Goal: Transaction & Acquisition: Purchase product/service

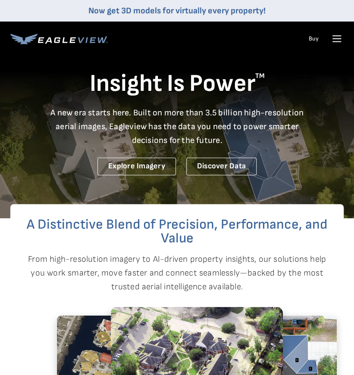
click at [337, 39] on icon at bounding box center [336, 39] width 8 height 0
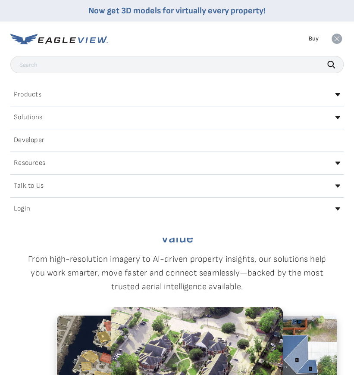
click at [71, 208] on div "Login" at bounding box center [176, 209] width 333 height 14
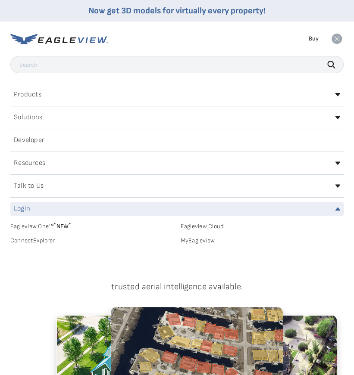
click at [203, 239] on link "MyEagleview" at bounding box center [261, 241] width 163 height 8
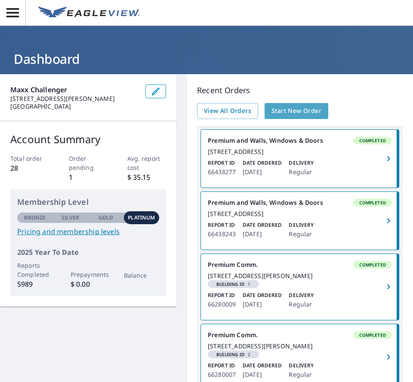
click at [280, 112] on span "Start New Order" at bounding box center [297, 111] width 50 height 11
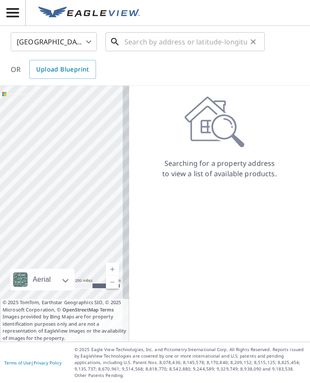
click at [134, 40] on input "text" at bounding box center [185, 42] width 123 height 24
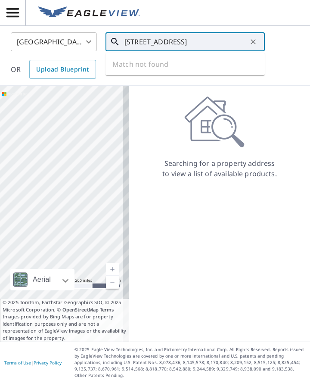
click at [152, 40] on input "2203 old winery rd, st louis" at bounding box center [185, 42] width 123 height 24
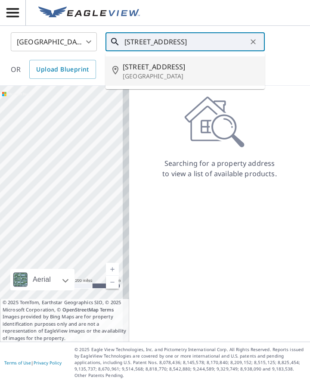
click at [153, 78] on p "Saint Louis, MO 63129" at bounding box center [190, 76] width 135 height 9
type input "2203 Olde Winery Rd Saint Louis, MO 63129"
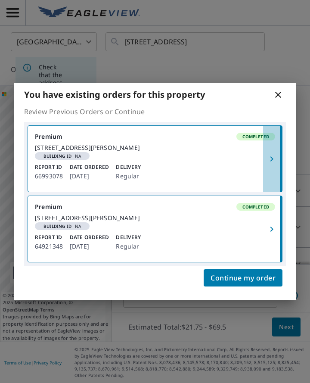
click at [273, 154] on icon "button" at bounding box center [272, 159] width 10 height 10
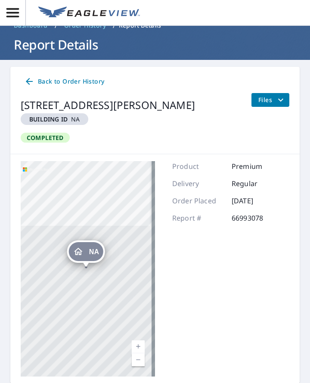
scroll to position [62, 0]
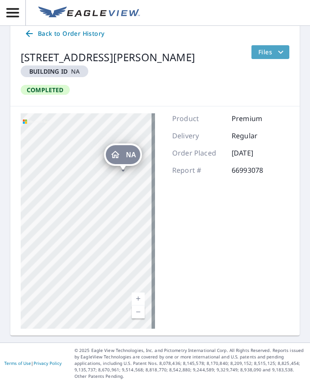
click at [258, 49] on span "Files" at bounding box center [272, 52] width 28 height 10
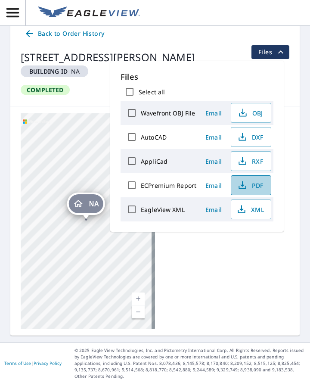
click at [242, 184] on icon "button" at bounding box center [242, 184] width 4 height 6
click at [86, 92] on div "2161 Olde Winery Rd St. Louis, MO 63129 Building ID NA Completed" at bounding box center [132, 72] width 223 height 54
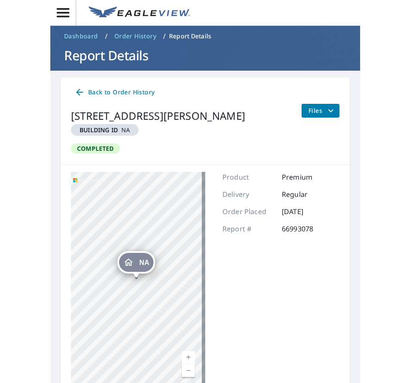
scroll to position [0, 0]
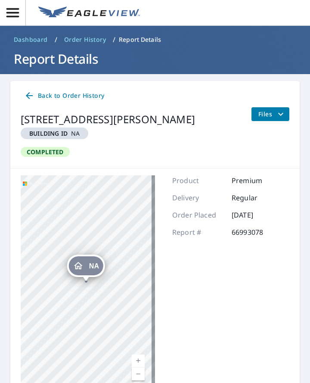
click at [67, 135] on em "Building ID" at bounding box center [48, 133] width 38 height 8
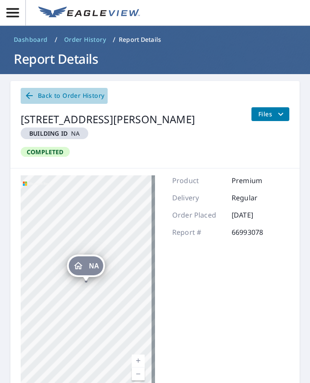
click at [75, 95] on span "Back to Order History" at bounding box center [64, 95] width 80 height 11
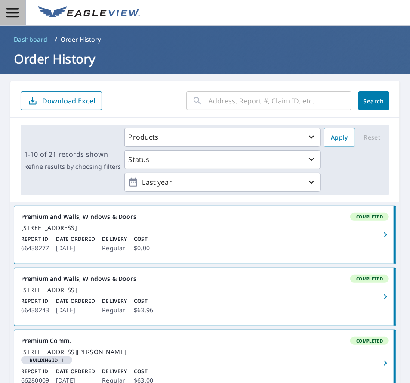
click at [14, 11] on icon "button" at bounding box center [12, 12] width 15 height 15
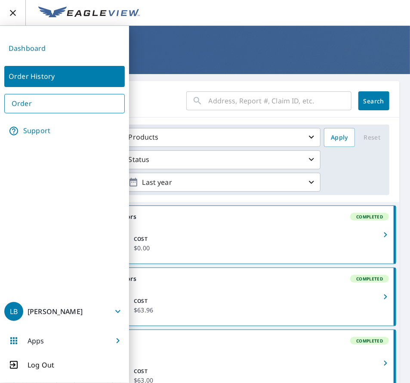
click at [41, 104] on link "Order" at bounding box center [64, 103] width 121 height 19
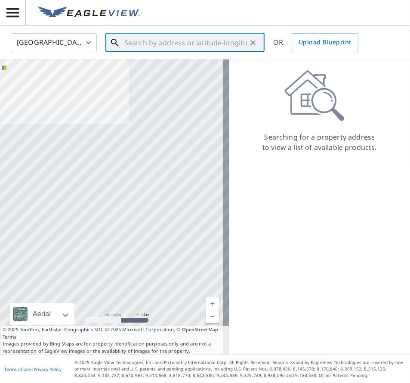
click at [134, 46] on input "text" at bounding box center [185, 43] width 123 height 24
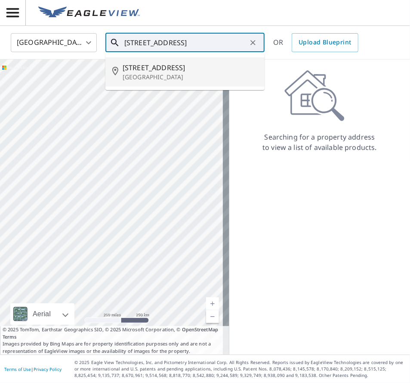
click at [158, 76] on p "Saint Louis, MO 63129" at bounding box center [190, 77] width 135 height 9
type input "2203 Olde Winery Rd Saint Louis, MO 63129"
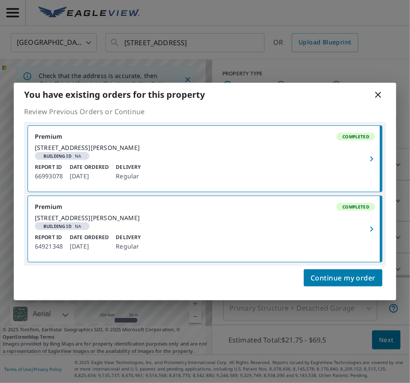
click at [360, 92] on icon at bounding box center [379, 95] width 6 height 6
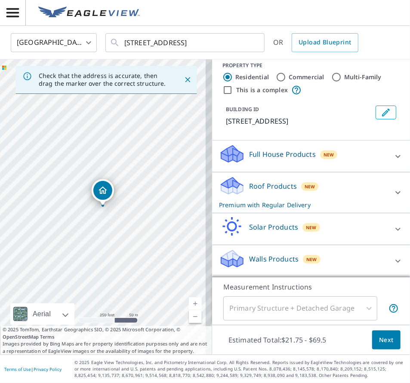
scroll to position [17, 0]
click at [360, 260] on icon at bounding box center [398, 261] width 10 height 10
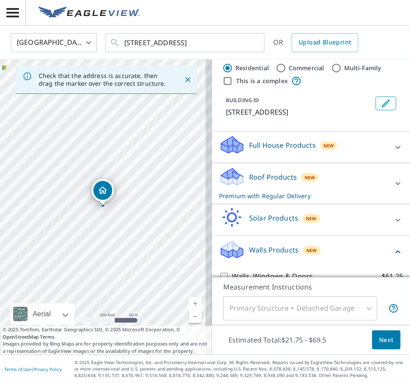
click at [267, 255] on p "Walls Products" at bounding box center [274, 250] width 50 height 10
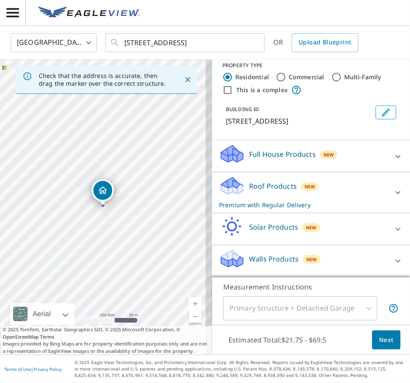
click at [235, 258] on icon at bounding box center [232, 262] width 22 height 10
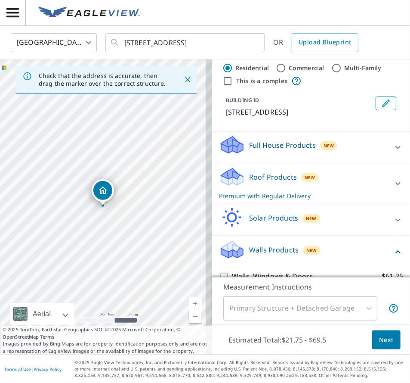
click at [235, 258] on icon at bounding box center [232, 253] width 22 height 10
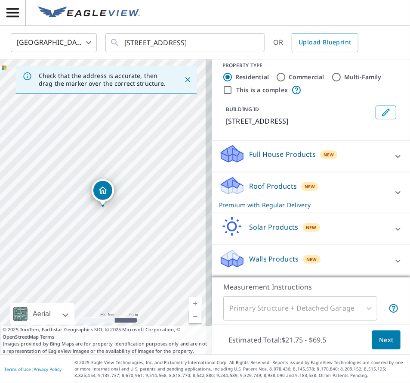
click at [360, 107] on icon "Edit building 1" at bounding box center [386, 112] width 10 height 10
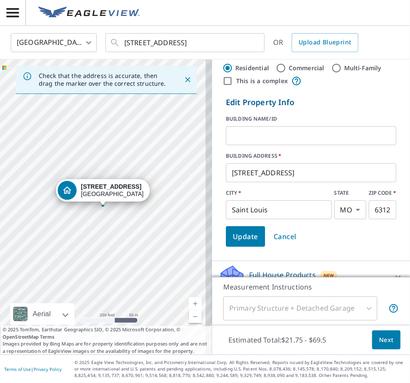
click at [281, 236] on span "Cancel" at bounding box center [285, 236] width 23 height 12
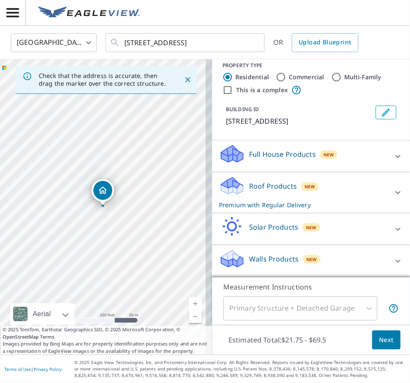
click at [284, 259] on p "Walls Products" at bounding box center [274, 259] width 50 height 10
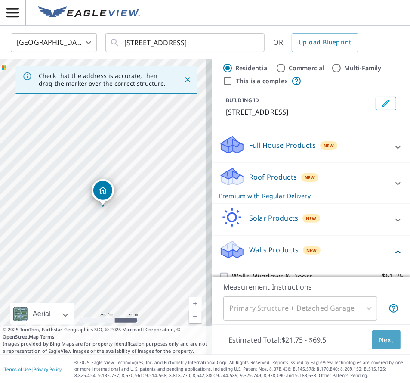
click at [360, 341] on span "Next" at bounding box center [386, 340] width 15 height 11
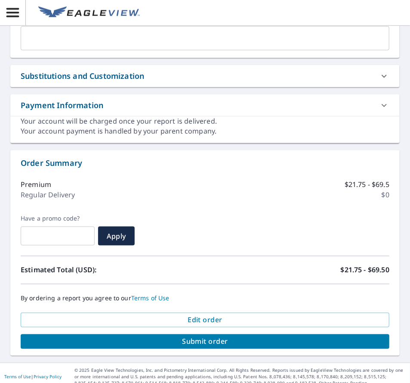
scroll to position [370, 0]
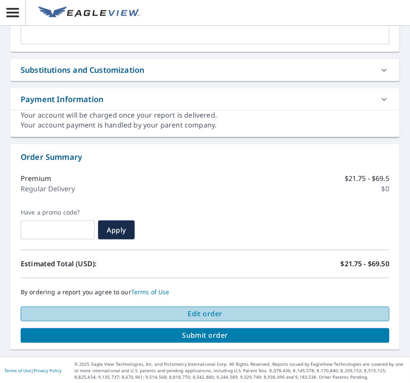
click at [209, 311] on span "Edit order" at bounding box center [205, 313] width 355 height 9
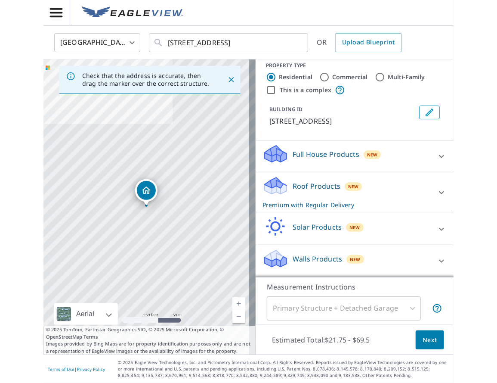
scroll to position [17, 0]
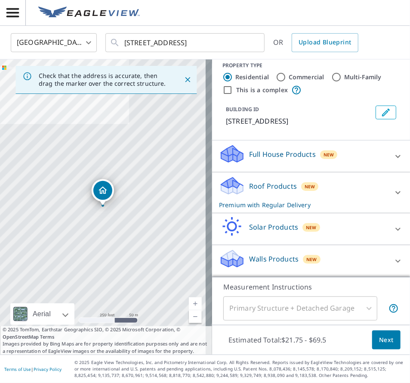
click at [239, 255] on div "Walls Products New" at bounding box center [303, 260] width 169 height 25
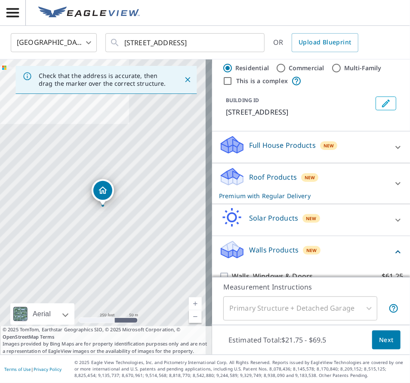
click at [239, 255] on div "Walls Products New" at bounding box center [306, 251] width 174 height 25
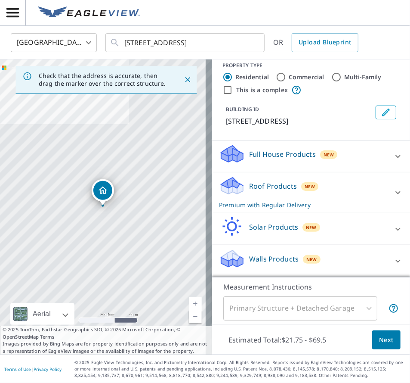
click at [239, 255] on div "Walls Products New" at bounding box center [303, 260] width 169 height 25
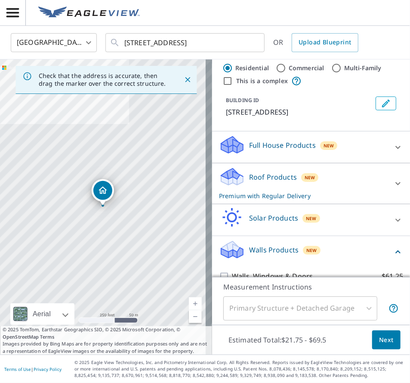
click at [239, 255] on div "Walls Products New" at bounding box center [306, 251] width 174 height 25
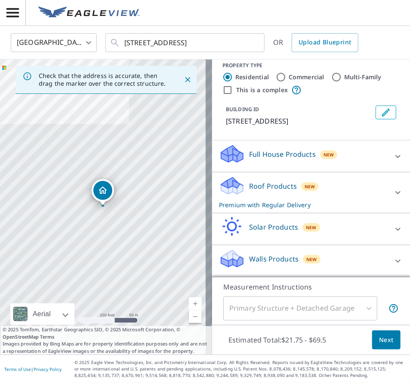
click at [185, 79] on icon "Close" at bounding box center [187, 79] width 5 height 5
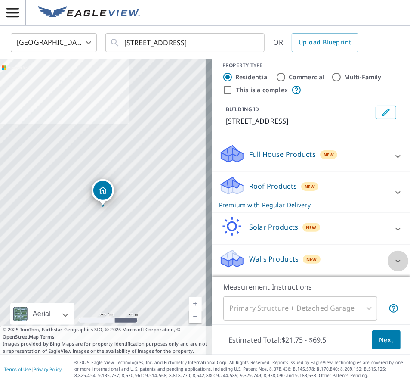
click at [360, 261] on icon at bounding box center [398, 261] width 10 height 10
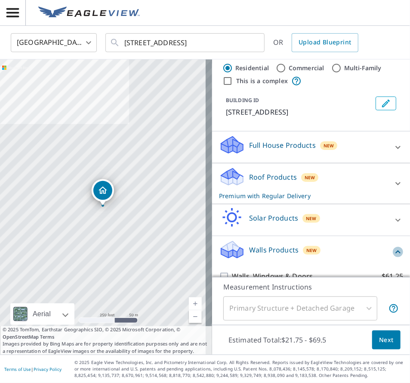
click at [360, 253] on icon at bounding box center [398, 251] width 5 height 3
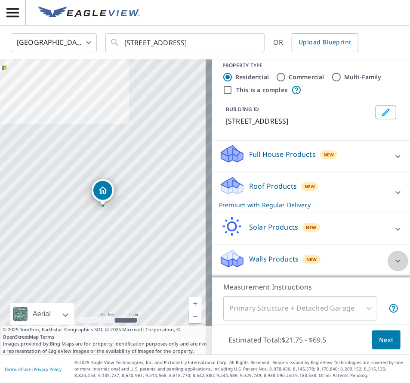
click at [360, 261] on icon at bounding box center [398, 261] width 10 height 10
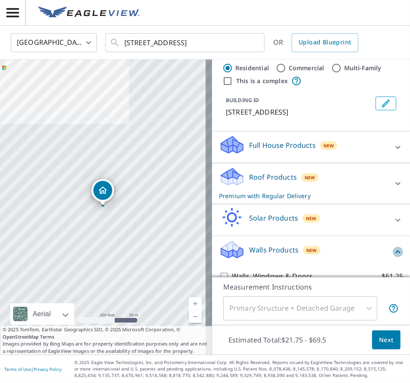
click at [360, 253] on icon at bounding box center [398, 251] width 5 height 3
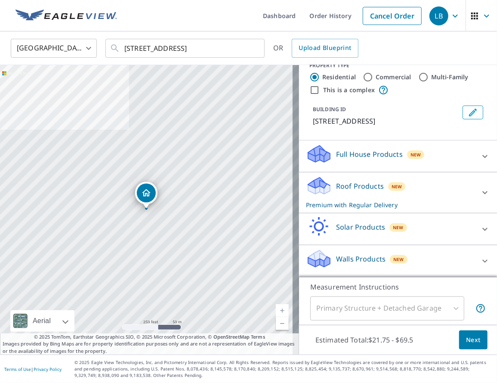
scroll to position [23, 0]
click at [360, 339] on span "Next" at bounding box center [473, 340] width 15 height 11
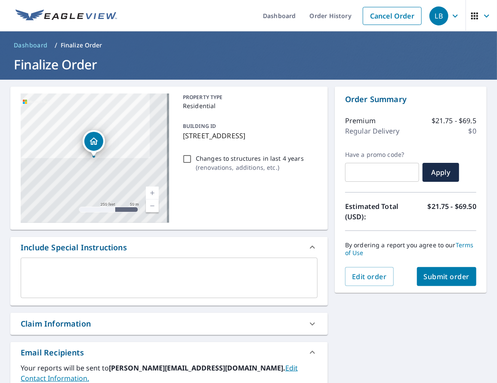
click at [360, 134] on p "Regular Delivery" at bounding box center [372, 131] width 54 height 10
click at [172, 329] on div "Claim Information" at bounding box center [169, 324] width 318 height 22
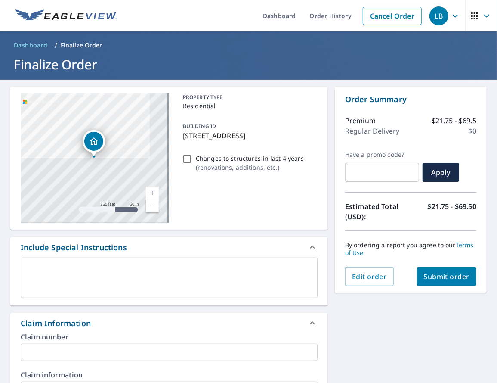
click at [360, 18] on icon "button" at bounding box center [475, 15] width 7 height 7
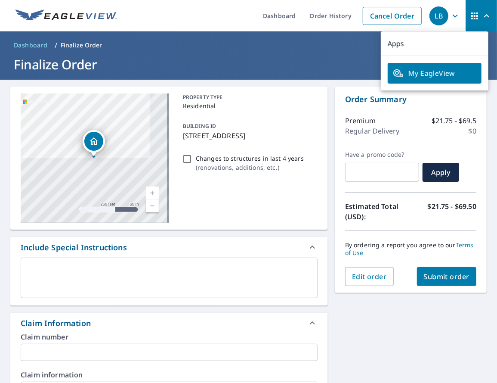
click at [360, 34] on p "Apps" at bounding box center [435, 43] width 108 height 25
click at [312, 202] on div "PROPERTY TYPE Residential BUILDING ID 2203 Olde Winery Rd, Saint Louis, MO, 631…" at bounding box center [249, 157] width 138 height 129
checkbox input "true"
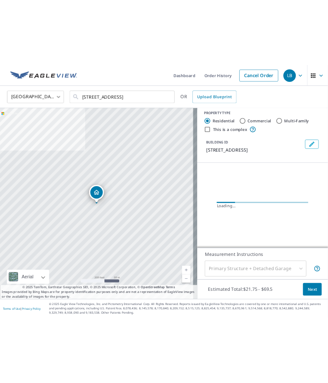
scroll to position [16, 0]
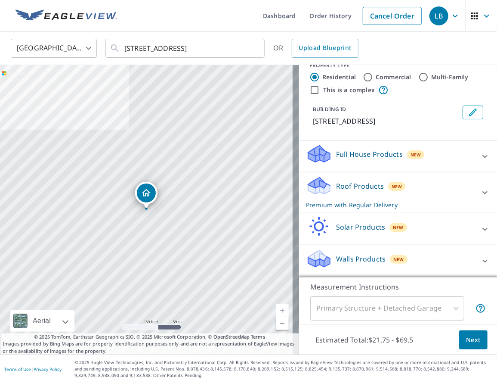
click at [360, 307] on div "Primary Structure + Detached Garage" at bounding box center [387, 308] width 154 height 24
click at [343, 264] on p "Walls Products" at bounding box center [361, 259] width 50 height 10
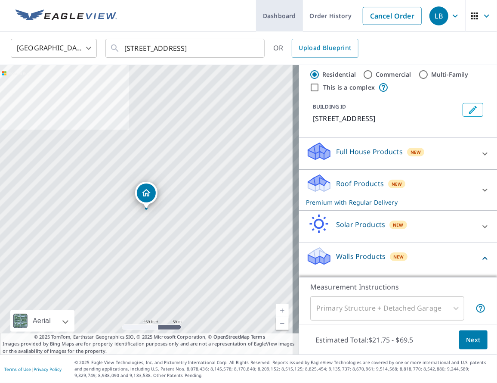
click at [274, 12] on link "Dashboard" at bounding box center [279, 15] width 47 height 31
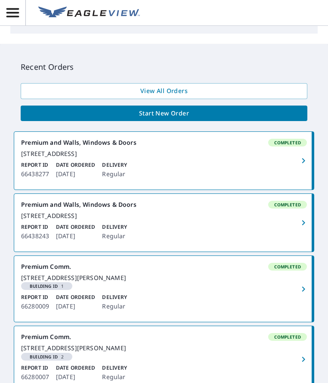
scroll to position [258, 0]
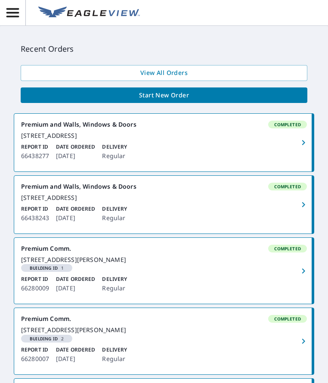
click at [290, 19] on header at bounding box center [164, 13] width 328 height 26
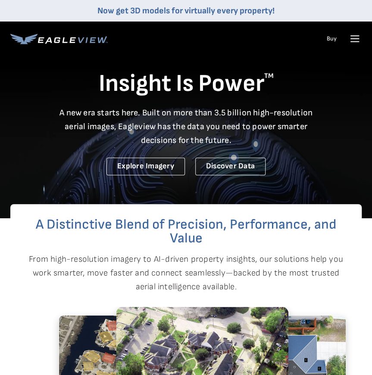
drag, startPoint x: 363, startPoint y: 31, endPoint x: 356, endPoint y: 33, distance: 7.5
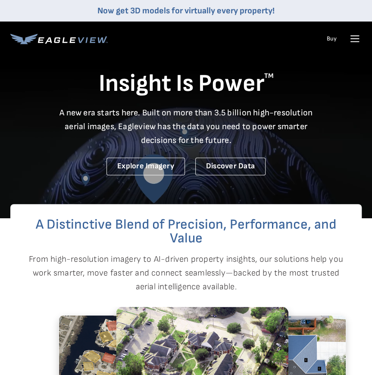
click at [362, 32] on nav "Now get 3D models for virtually every property! Products Solutions Developer Re…" at bounding box center [186, 28] width 372 height 56
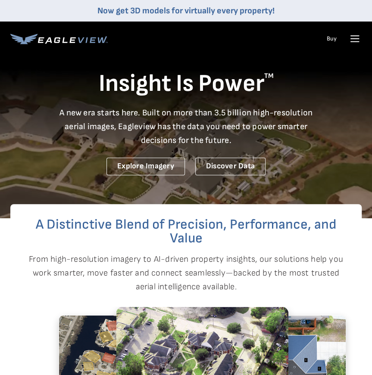
click at [357, 35] on icon at bounding box center [355, 39] width 14 height 14
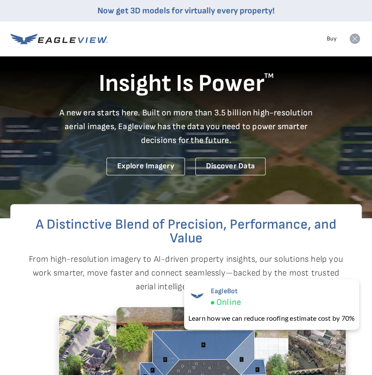
click at [354, 37] on icon at bounding box center [355, 39] width 14 height 14
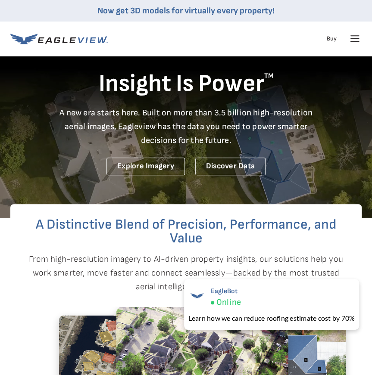
click at [354, 40] on icon at bounding box center [355, 39] width 14 height 14
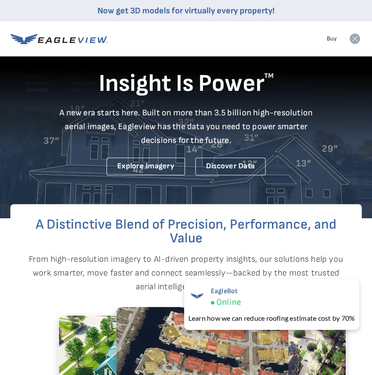
click at [354, 37] on icon at bounding box center [354, 39] width 10 height 10
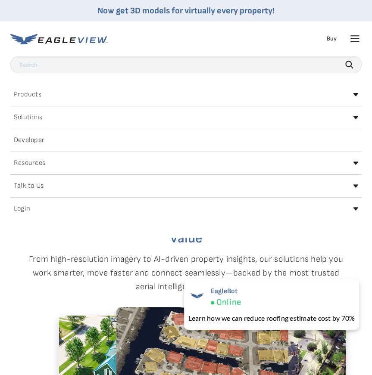
click at [351, 208] on div "Login" at bounding box center [185, 209] width 351 height 14
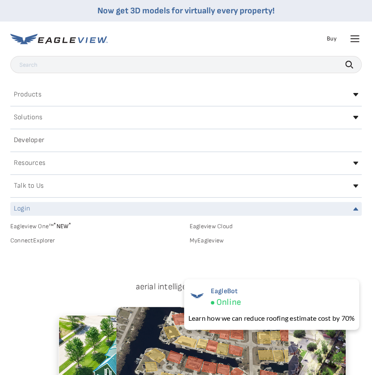
click at [198, 240] on link "MyEagleview" at bounding box center [275, 241] width 172 height 8
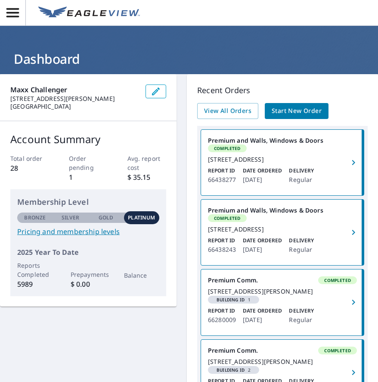
click at [291, 109] on span "Start New Order" at bounding box center [297, 111] width 50 height 11
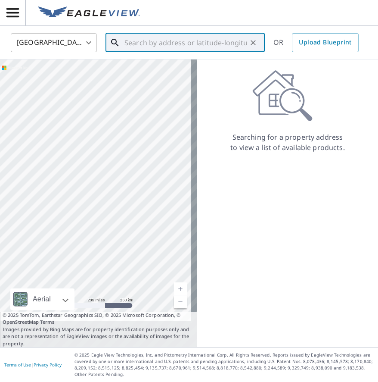
click at [153, 43] on input "text" at bounding box center [185, 43] width 123 height 24
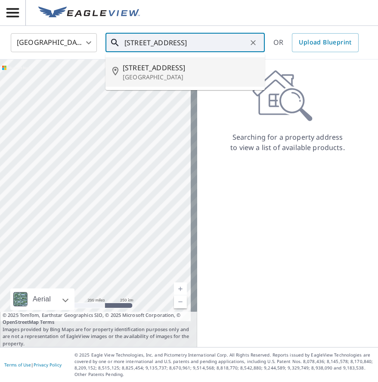
click at [152, 71] on span "2203 Olde Winery Rd" at bounding box center [190, 67] width 135 height 10
type input "2203 Olde Winery Rd Saint Louis, MO 63129"
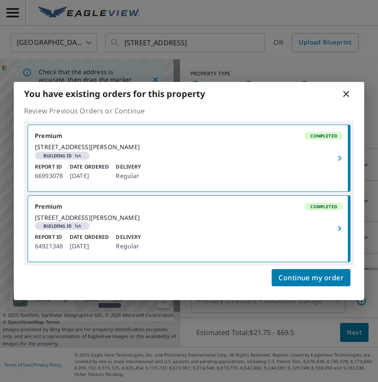
click at [339, 155] on icon "button" at bounding box center [340, 158] width 10 height 10
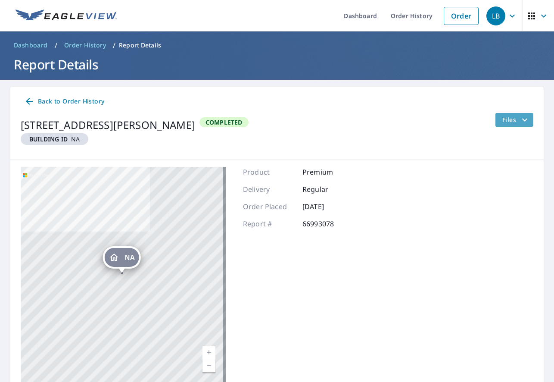
click at [378, 119] on icon "filesDropdownBtn-66993078" at bounding box center [524, 120] width 10 height 10
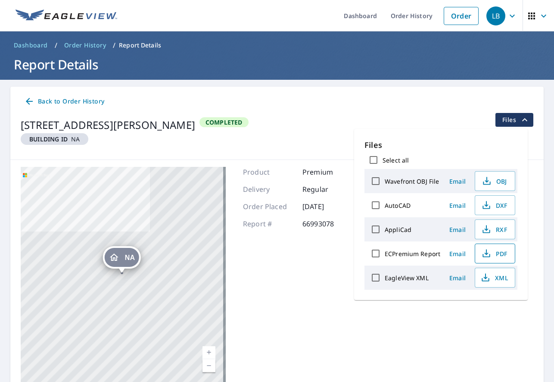
click at [378, 249] on span "PDF" at bounding box center [494, 253] width 28 height 10
click at [378, 254] on span "PDF" at bounding box center [494, 253] width 28 height 10
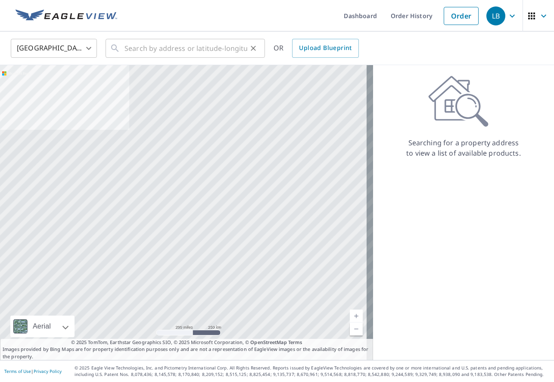
click at [125, 47] on div "​" at bounding box center [185, 48] width 159 height 19
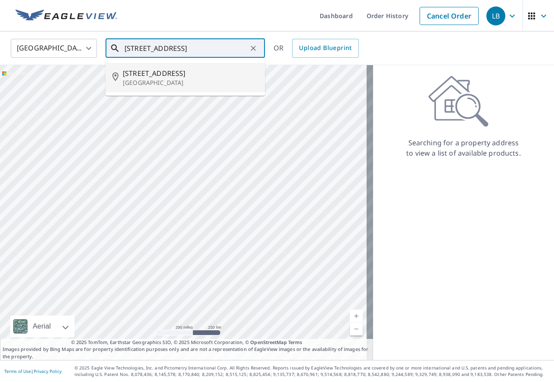
click at [143, 77] on span "2203 Olde Winery Rd" at bounding box center [190, 73] width 135 height 10
type input "2203 Olde Winery Rd Saint Louis, MO 63129"
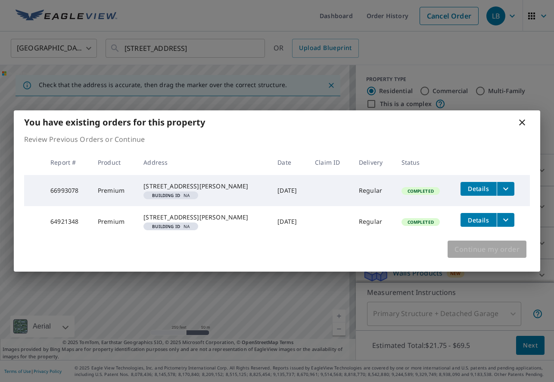
click at [378, 255] on span "Continue my order" at bounding box center [486, 249] width 65 height 12
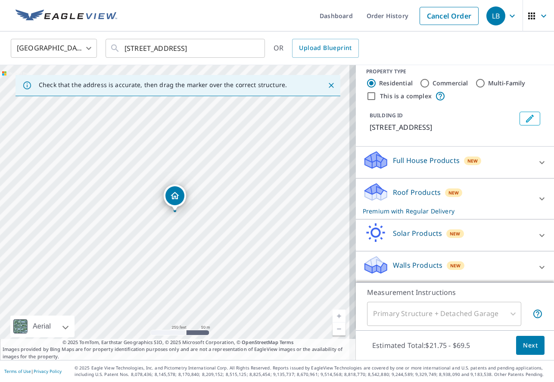
scroll to position [18, 0]
click at [378, 313] on div "Primary Structure + Detached Garage" at bounding box center [444, 313] width 154 height 24
click at [372, 266] on icon at bounding box center [376, 267] width 22 height 10
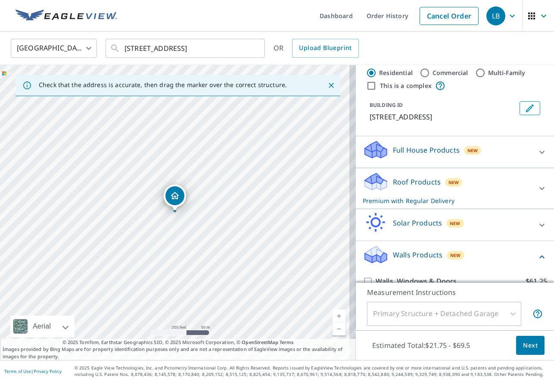
click at [374, 257] on icon at bounding box center [376, 251] width 22 height 11
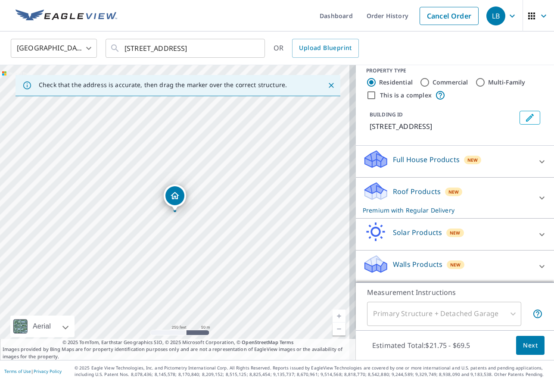
click at [378, 266] on icon at bounding box center [542, 266] width 10 height 10
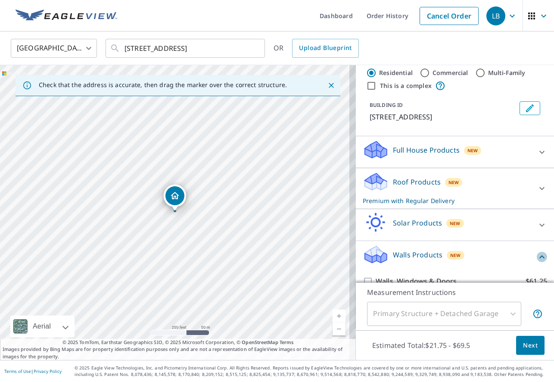
click at [378, 258] on icon at bounding box center [541, 256] width 5 height 3
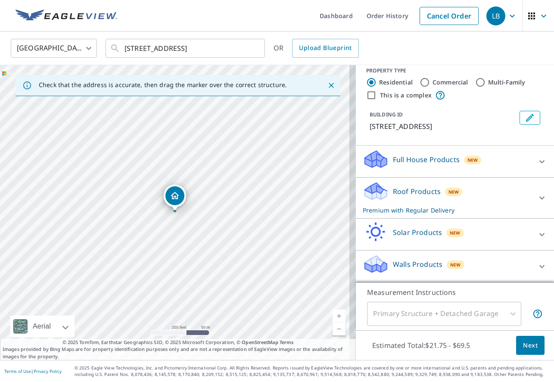
click at [368, 233] on icon at bounding box center [376, 232] width 26 height 20
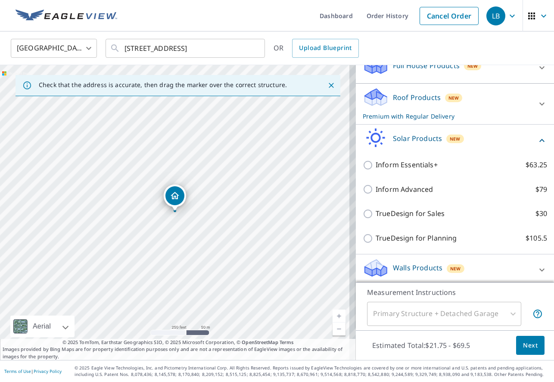
scroll to position [116, 0]
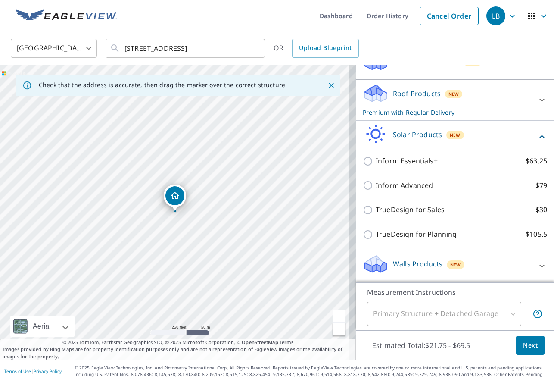
click at [370, 264] on icon at bounding box center [376, 267] width 22 height 10
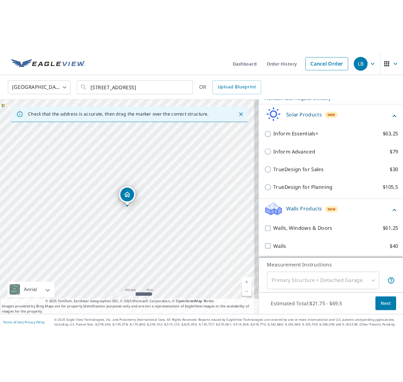
scroll to position [165, 0]
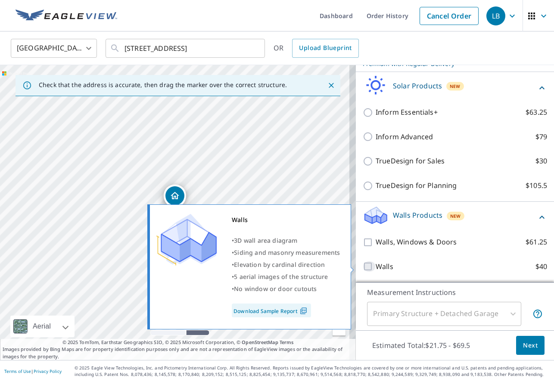
click at [363, 267] on input "Walls $40" at bounding box center [369, 266] width 13 height 10
checkbox input "true"
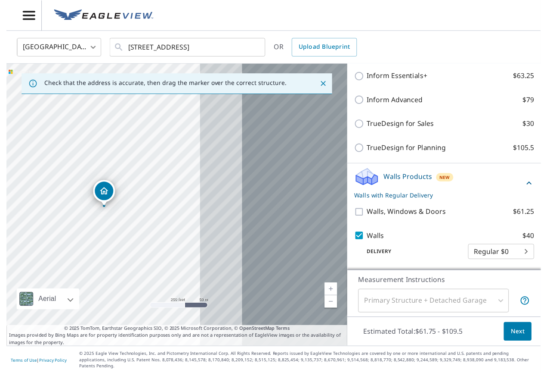
scroll to position [193, 0]
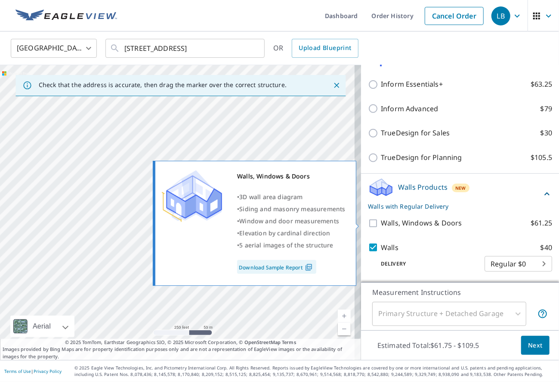
click at [368, 223] on input "Walls, Windows & Doors $61.25" at bounding box center [374, 223] width 13 height 10
checkbox input "true"
checkbox input "false"
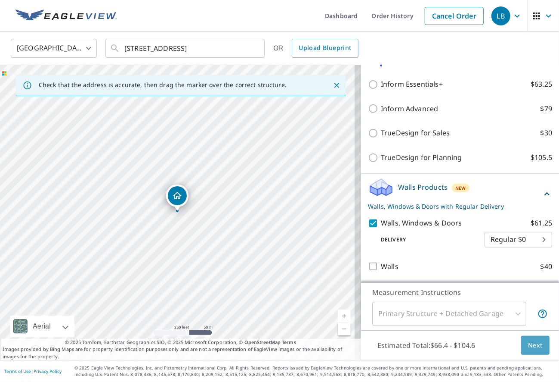
click at [378, 349] on span "Next" at bounding box center [535, 345] width 15 height 11
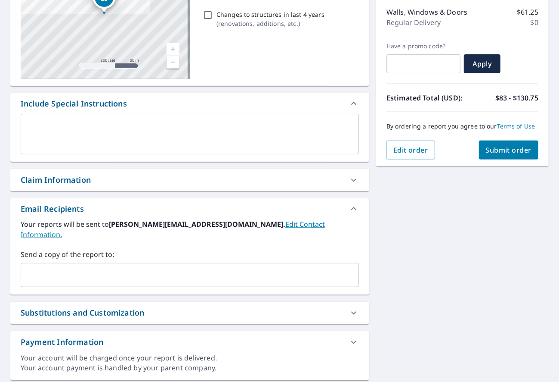
scroll to position [159, 0]
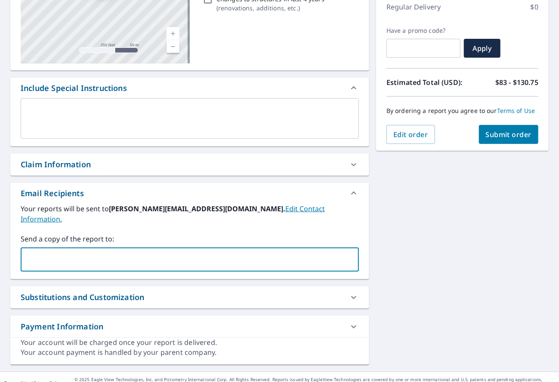
click at [65, 251] on input "text" at bounding box center [184, 259] width 318 height 16
type input "laurie.b@invoicingteam.com"
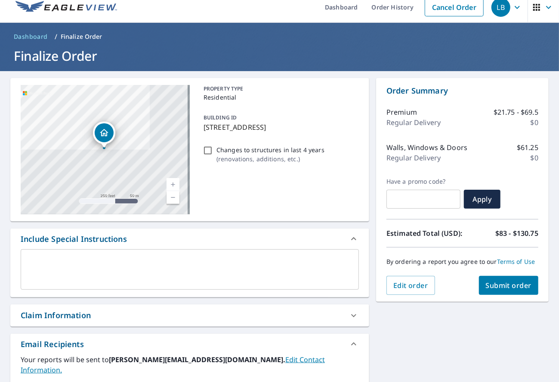
scroll to position [0, 0]
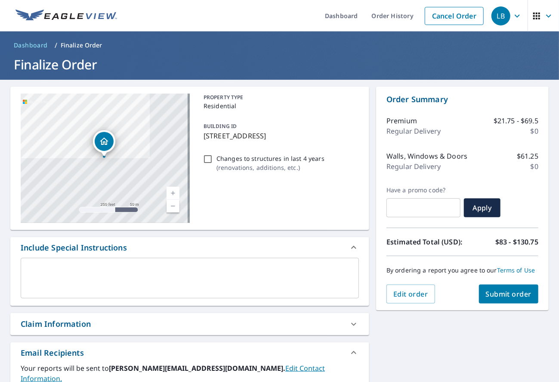
checkbox input "true"
click at [378, 124] on p "$21.75 - $69.5" at bounding box center [516, 120] width 45 height 10
click at [378, 298] on span "Edit order" at bounding box center [411, 293] width 35 height 9
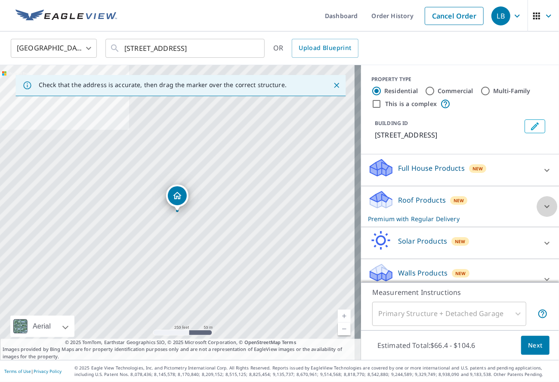
click at [378, 211] on icon at bounding box center [547, 206] width 10 height 10
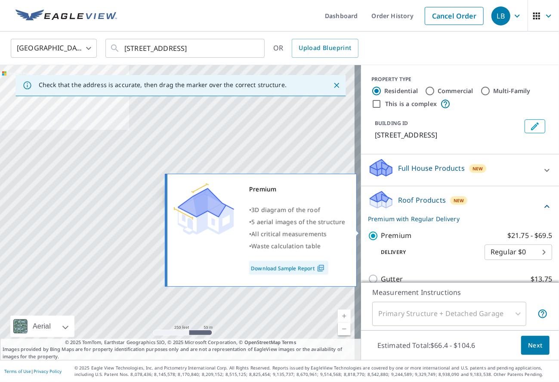
scroll to position [120, 0]
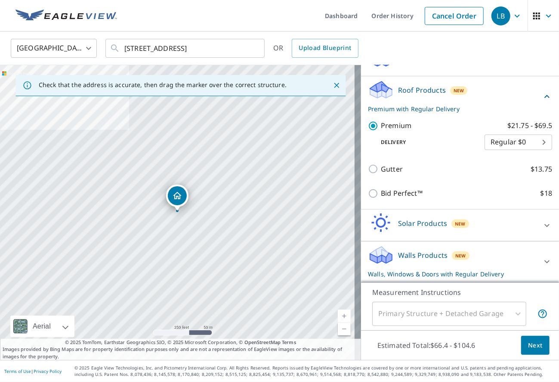
click at [378, 226] on icon at bounding box center [547, 225] width 10 height 10
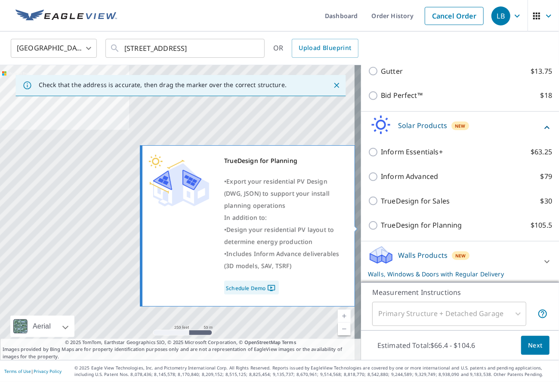
scroll to position [218, 0]
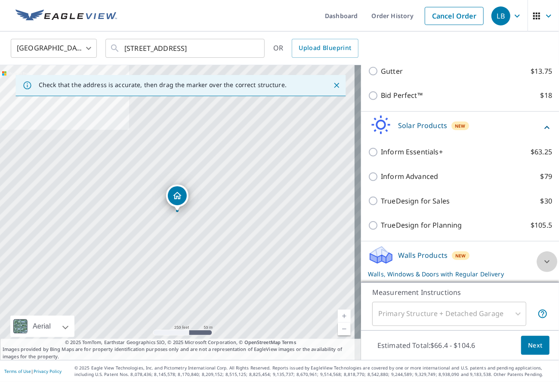
drag, startPoint x: 536, startPoint y: 260, endPoint x: 533, endPoint y: 257, distance: 4.6
click at [378, 260] on icon at bounding box center [547, 261] width 10 height 10
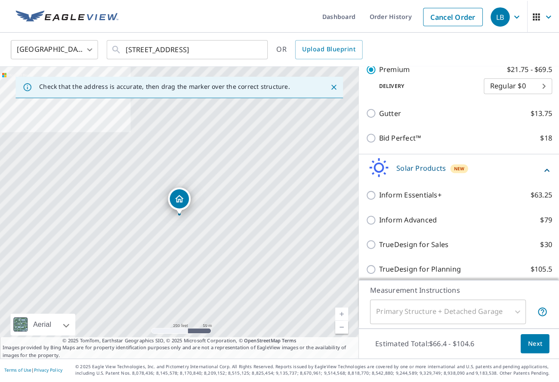
scroll to position [0, 0]
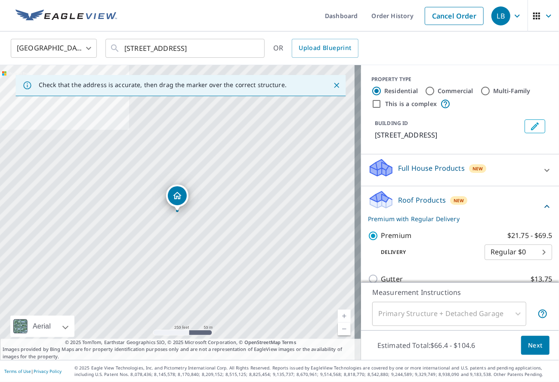
click at [378, 175] on icon at bounding box center [547, 170] width 10 height 10
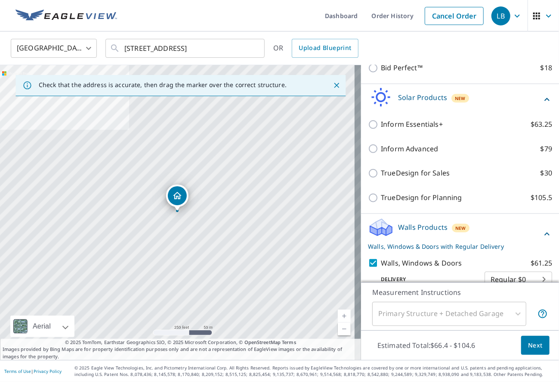
scroll to position [138, 0]
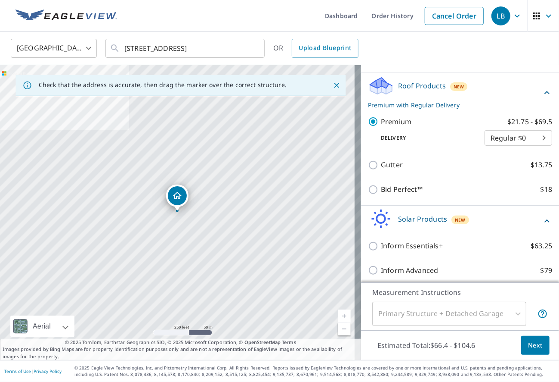
click at [378, 146] on body "LB LB Dashboard Order History Cancel Order LB United States US ​ 2203 Olde Wine…" at bounding box center [279, 191] width 559 height 382
click at [378, 146] on ul "Regular $0" at bounding box center [506, 147] width 68 height 22
click at [367, 131] on div at bounding box center [279, 191] width 559 height 382
click at [334, 87] on icon "Close" at bounding box center [336, 85] width 5 height 5
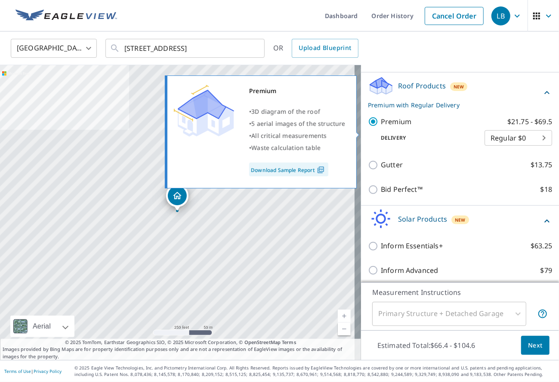
click at [368, 127] on input "Premium $21.75 - $69.5" at bounding box center [374, 121] width 13 height 10
checkbox input "false"
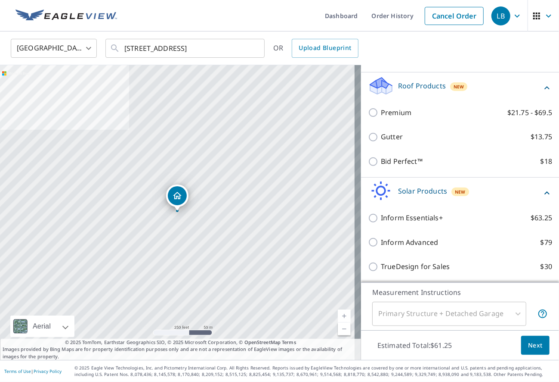
click at [378, 346] on span "Next" at bounding box center [535, 345] width 15 height 11
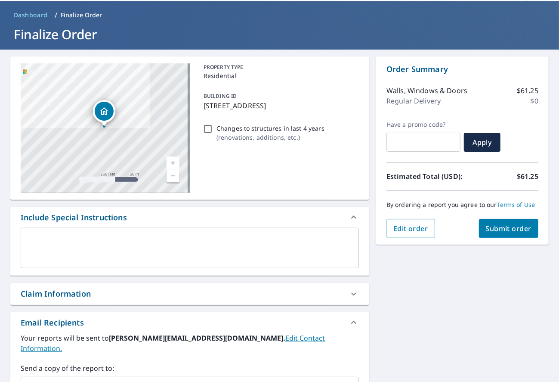
scroll to position [159, 0]
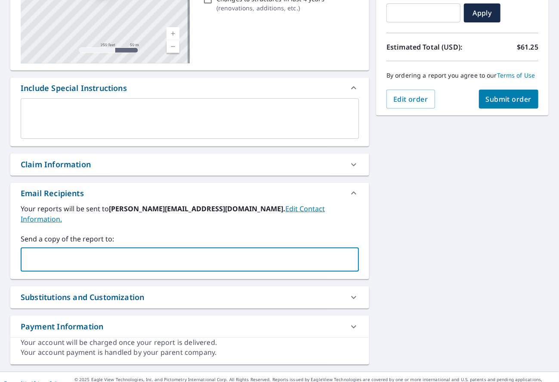
click at [79, 251] on input "text" at bounding box center [184, 259] width 318 height 16
type input "laurie.b@invoicingteam.com"
click at [378, 104] on span "Submit order" at bounding box center [509, 98] width 46 height 9
checkbox input "true"
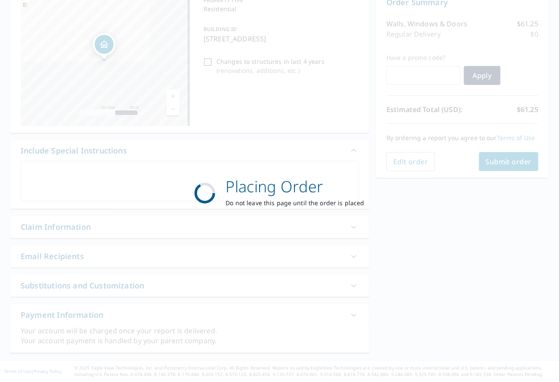
scroll to position [96, 0]
